Goal: Task Accomplishment & Management: Use online tool/utility

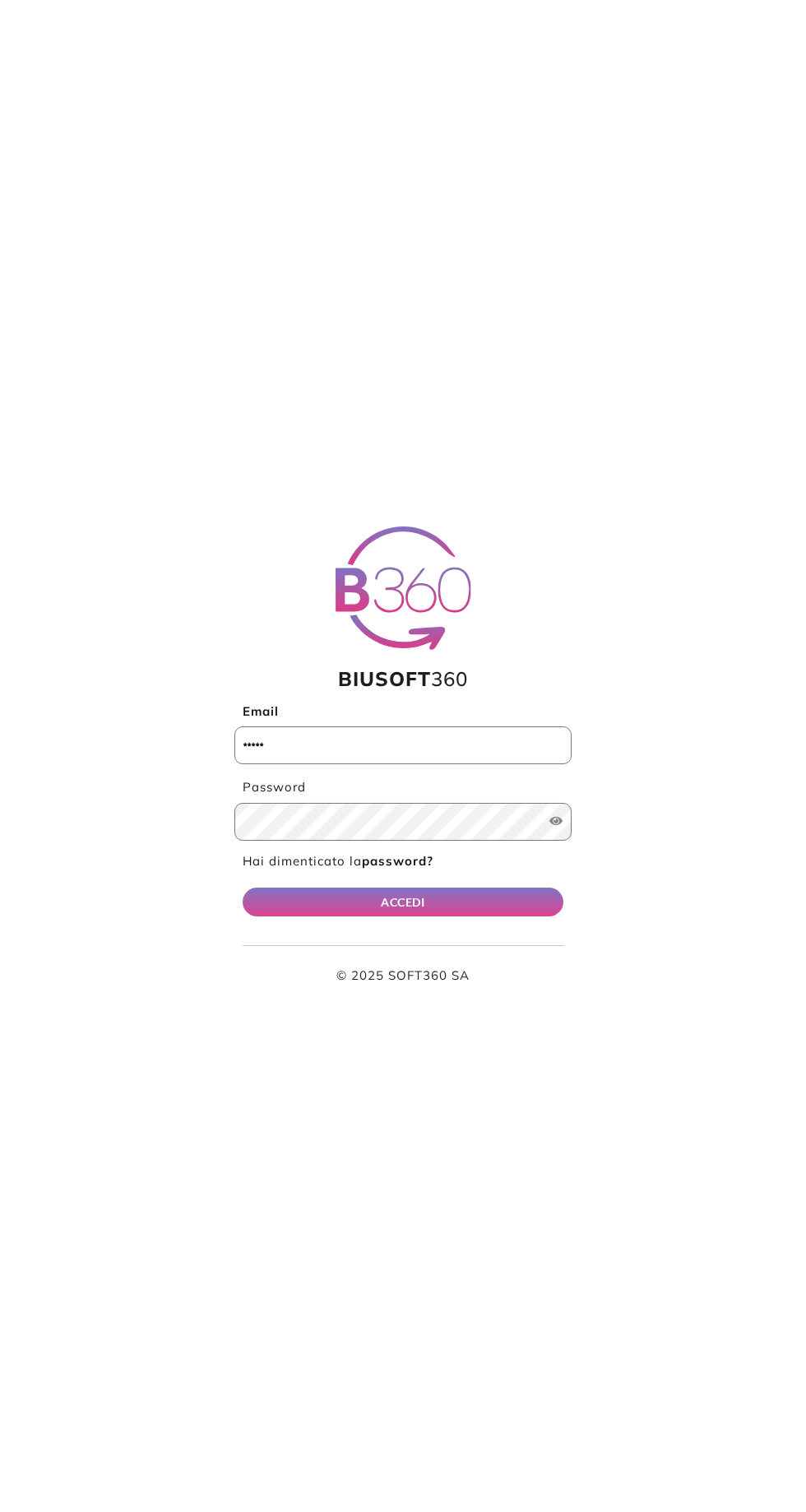
click at [391, 744] on input "Email" at bounding box center [403, 745] width 337 height 37
click at [411, 749] on input "Email" at bounding box center [403, 745] width 337 height 37
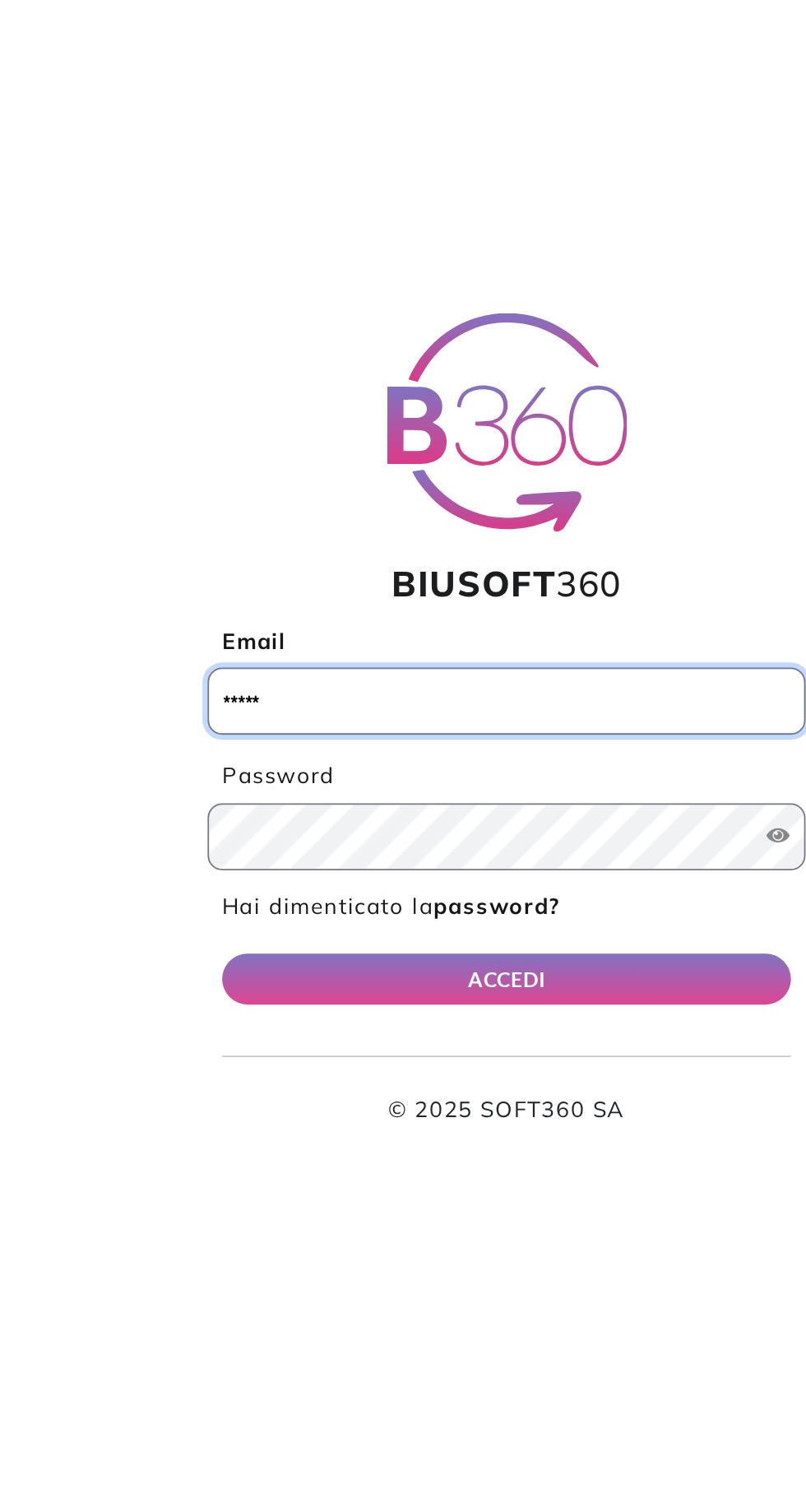
click at [386, 749] on input "Email" at bounding box center [403, 745] width 337 height 37
click at [467, 741] on input "Email" at bounding box center [403, 745] width 337 height 37
type input "**********"
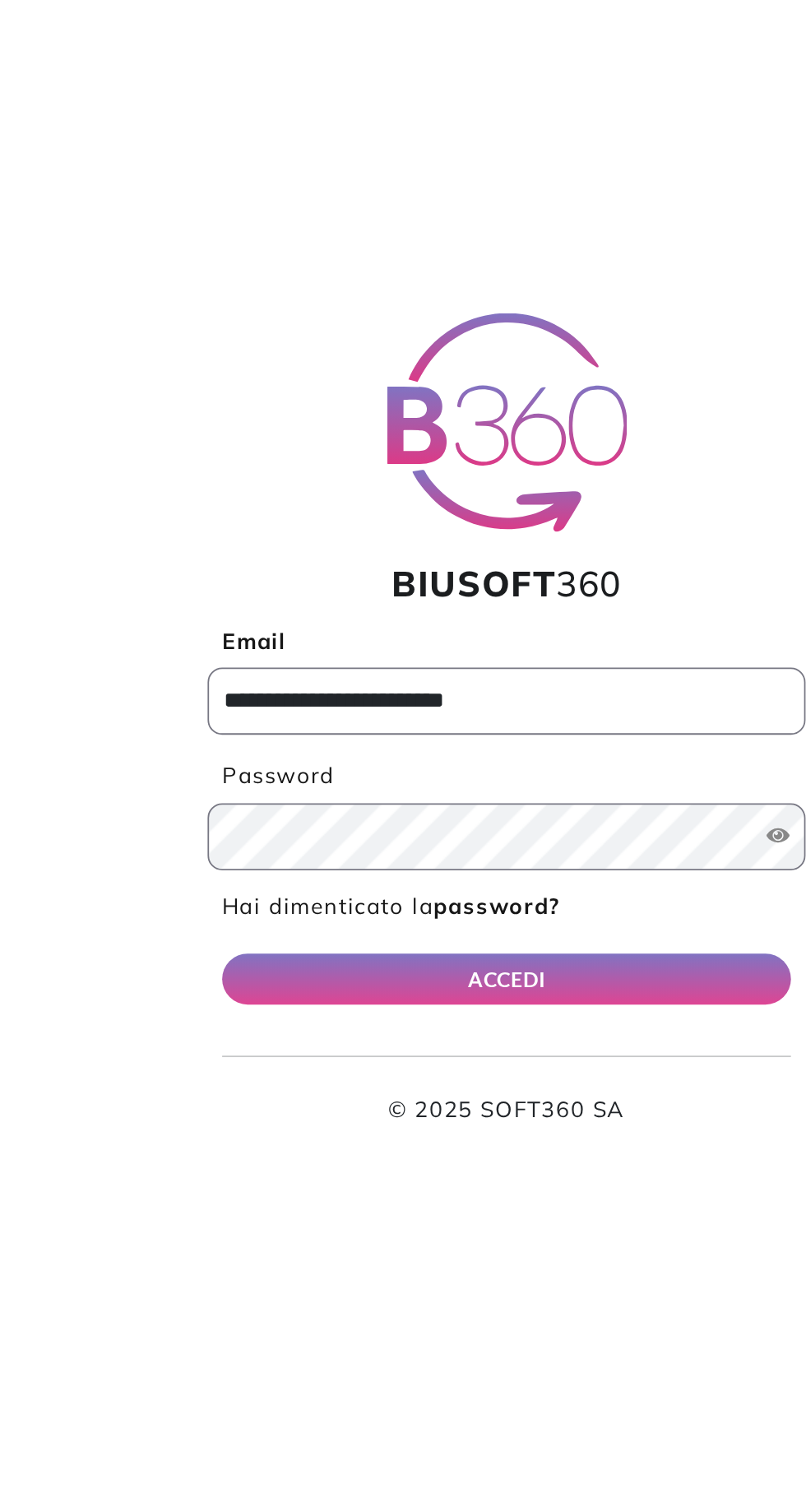
click at [376, 908] on button "ACCEDI" at bounding box center [403, 901] width 320 height 29
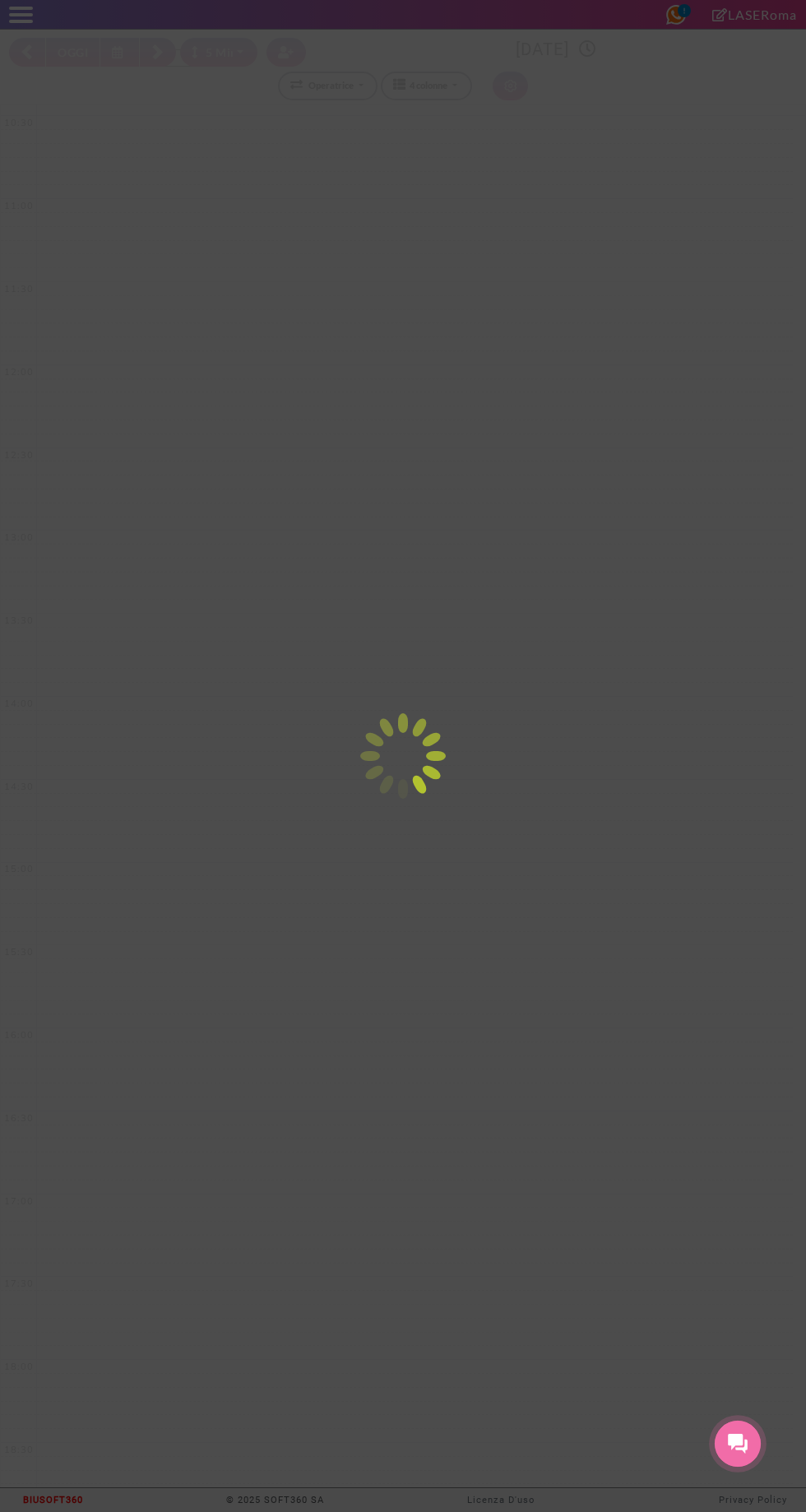
select select "*"
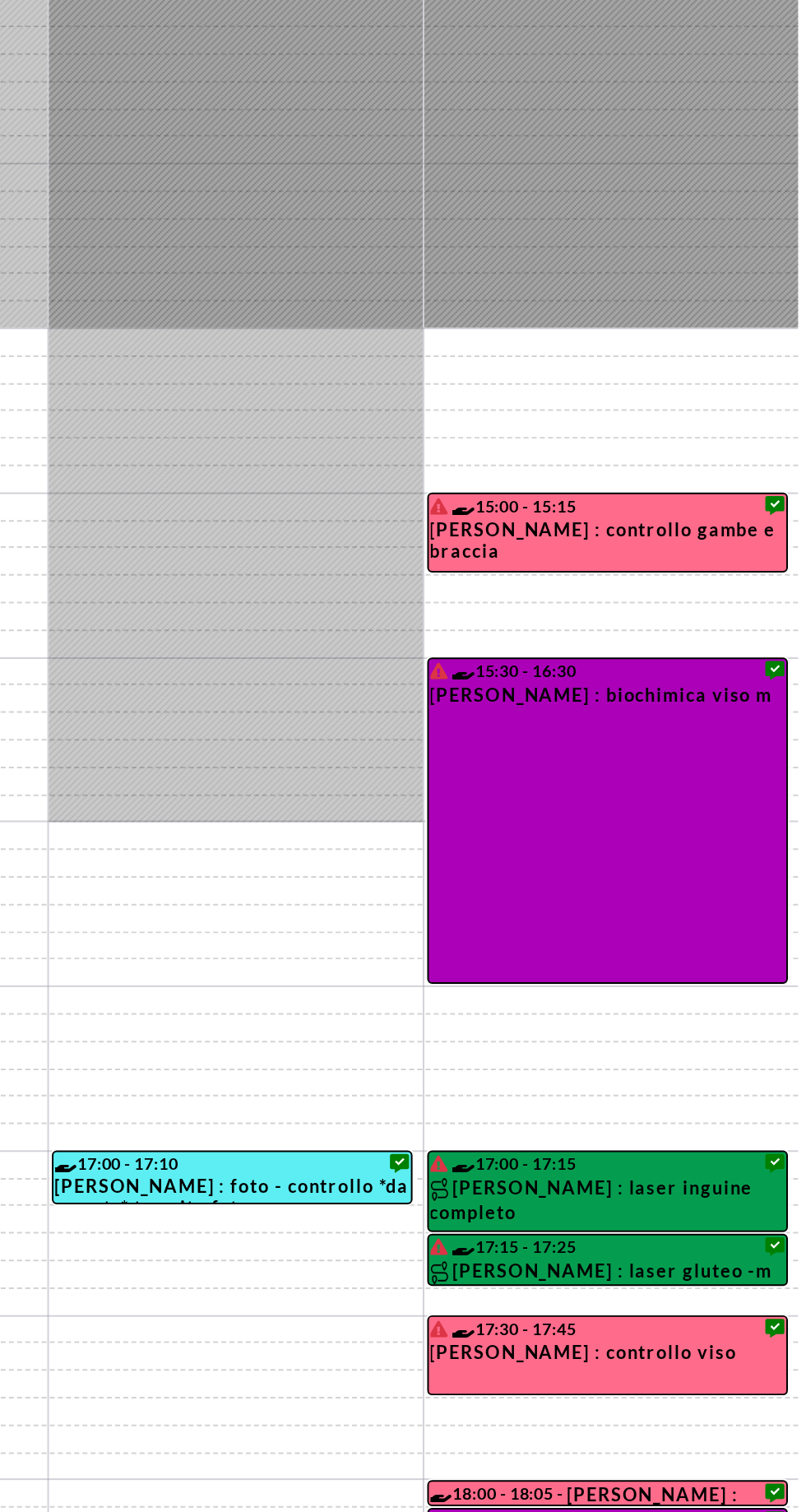
scroll to position [42, 0]
